Goal: Navigation & Orientation: Find specific page/section

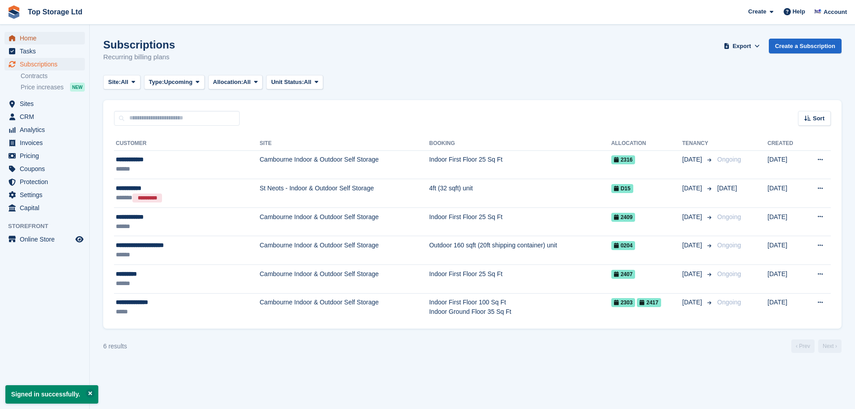
click at [25, 39] on span "Home" at bounding box center [47, 38] width 54 height 13
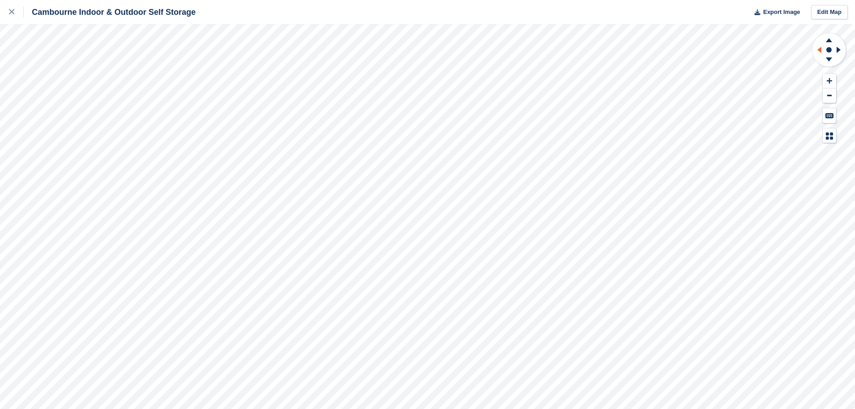
click at [819, 48] on icon at bounding box center [819, 50] width 4 height 6
click at [837, 49] on icon at bounding box center [839, 50] width 4 height 6
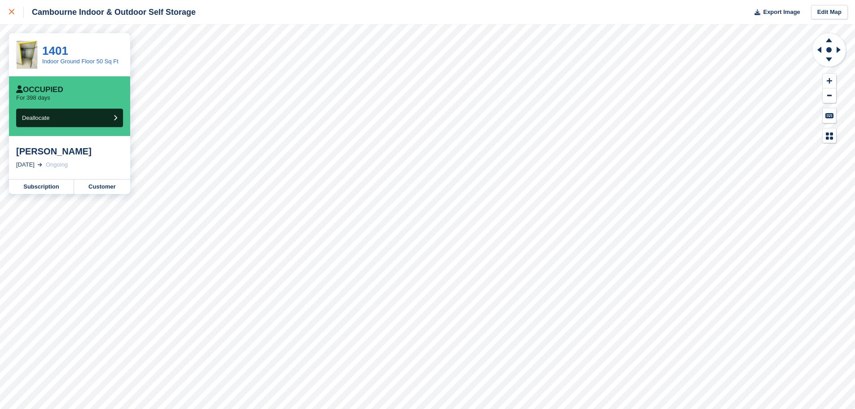
click at [11, 9] on div at bounding box center [16, 12] width 15 height 11
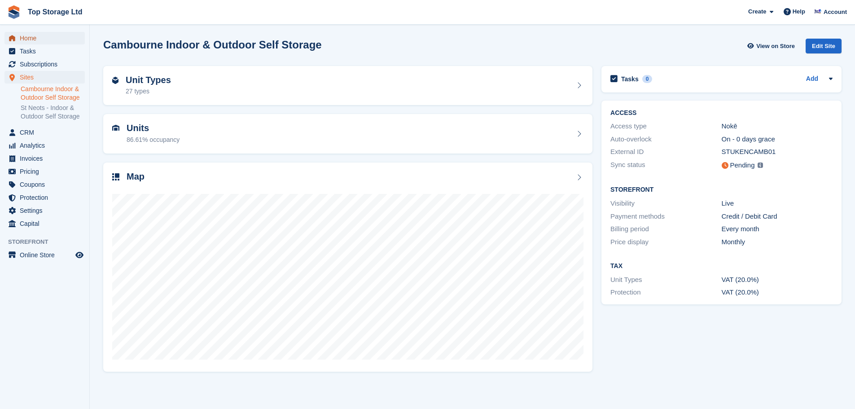
click at [36, 35] on span "Home" at bounding box center [47, 38] width 54 height 13
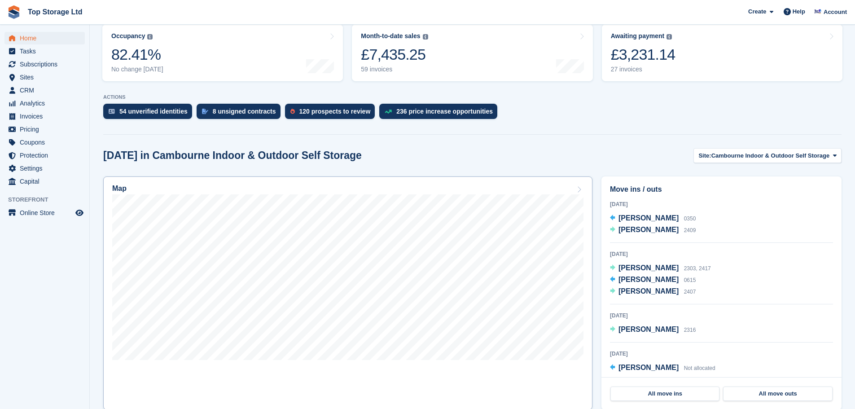
scroll to position [90, 0]
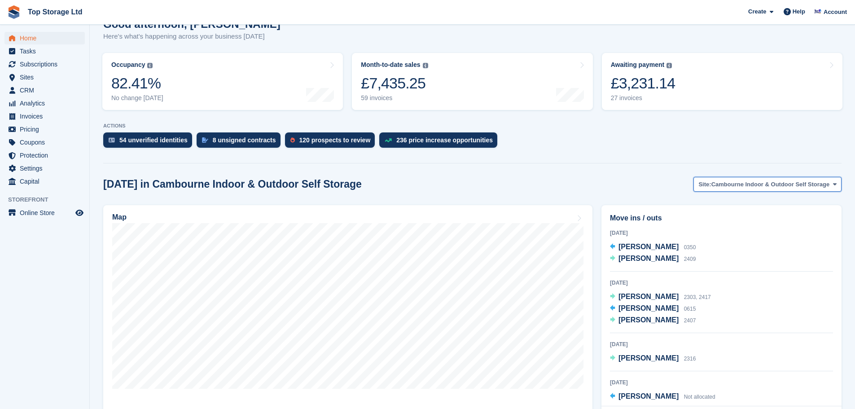
click at [755, 186] on span "Cambourne Indoor & Outdoor Self Storage" at bounding box center [771, 184] width 119 height 9
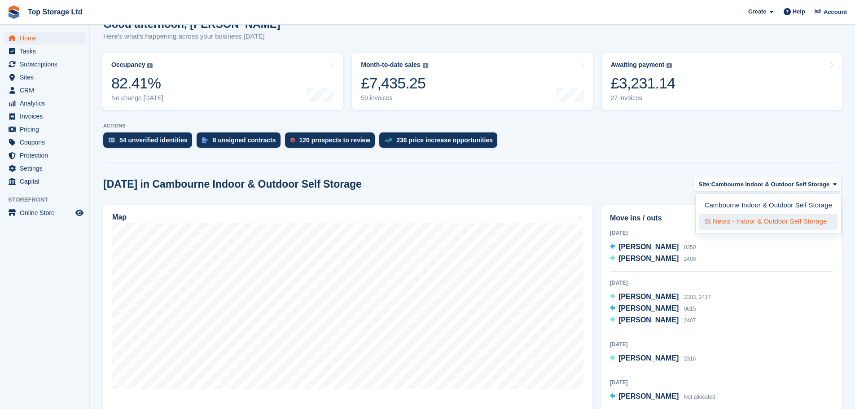
click at [736, 221] on link "St Neots - Indoor & Outdoor Self Storage" at bounding box center [768, 222] width 138 height 16
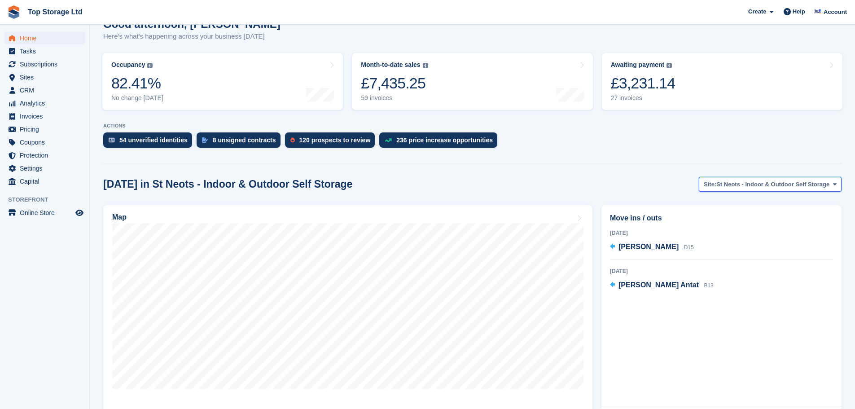
click at [762, 184] on span "St Neots - Indoor & Outdoor Self Storage" at bounding box center [772, 184] width 113 height 9
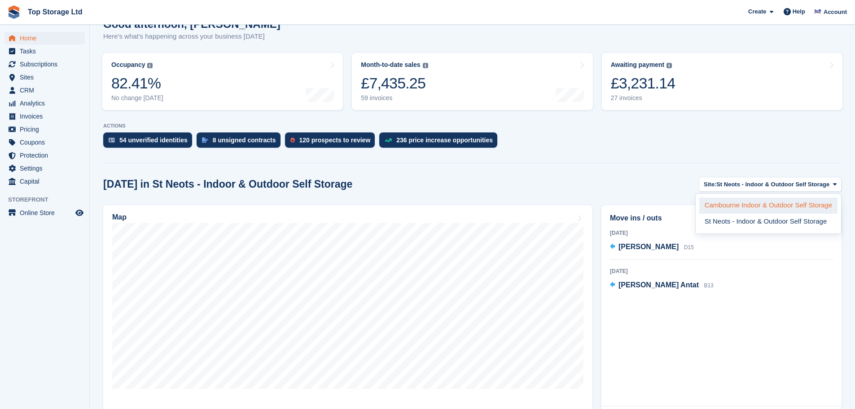
click at [726, 207] on link "Cambourne Indoor & Outdoor Self Storage" at bounding box center [768, 206] width 138 height 16
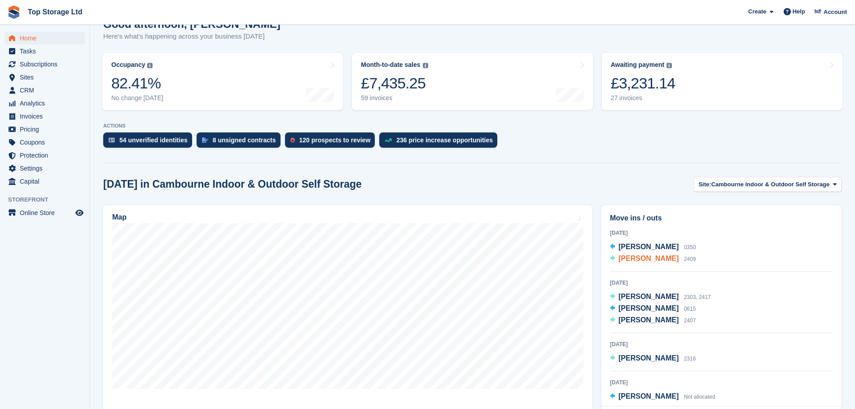
click at [641, 261] on span "Llian Cannon" at bounding box center [649, 259] width 60 height 8
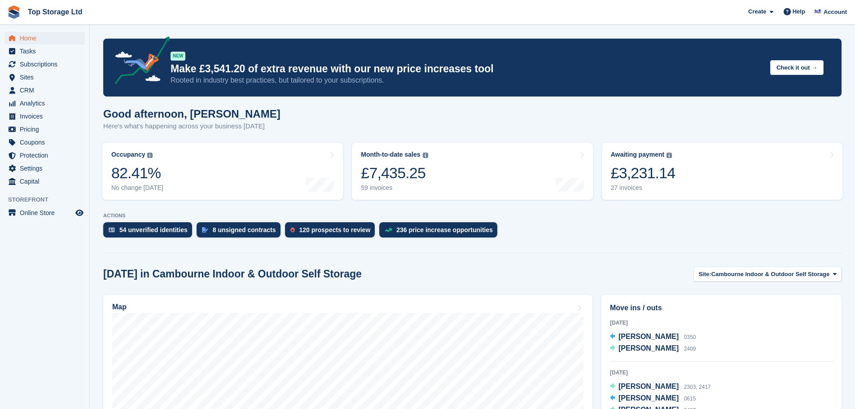
scroll to position [90, 0]
